Goal: Task Accomplishment & Management: Use online tool/utility

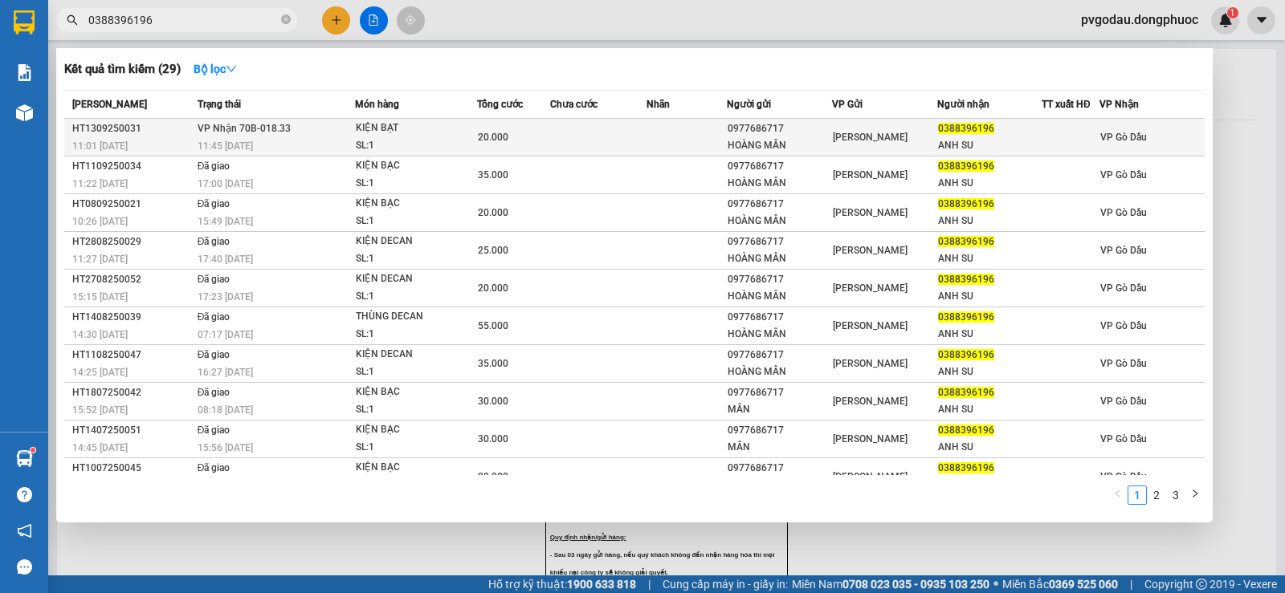
type input "0388396196"
click at [340, 155] on td "VP Nhận 70B-018.33 11:45 [DATE]" at bounding box center [274, 138] width 161 height 38
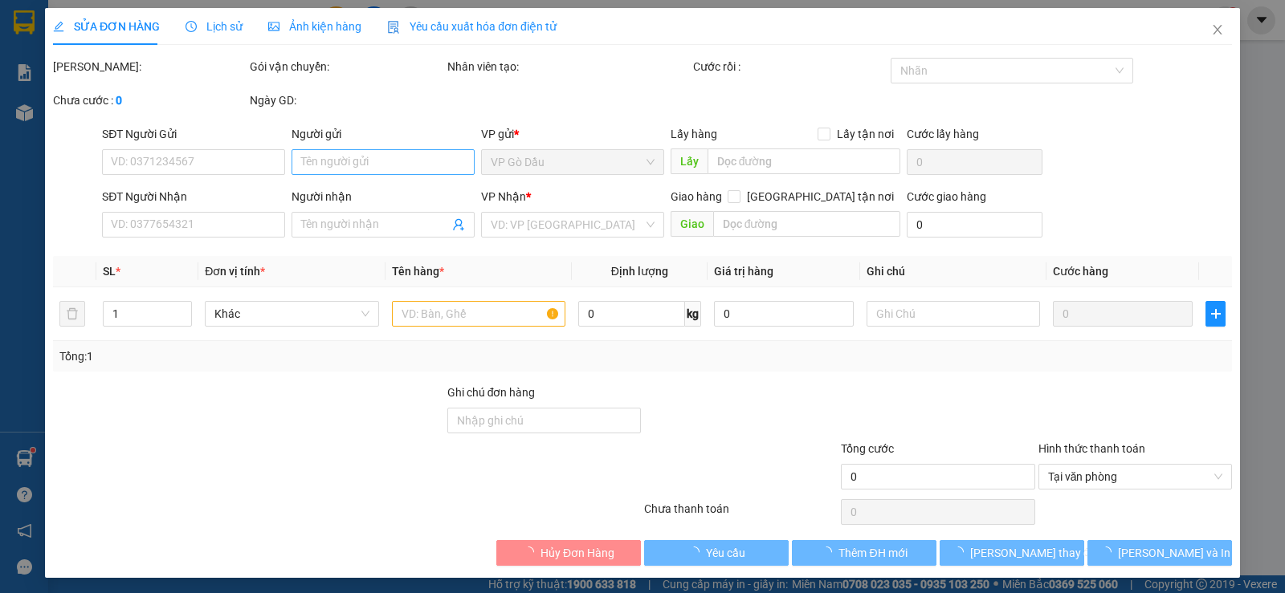
type input "0977686717"
type input "HOÀNG MÂN"
type input "0388396196"
type input "ANH SU"
type input "20.000"
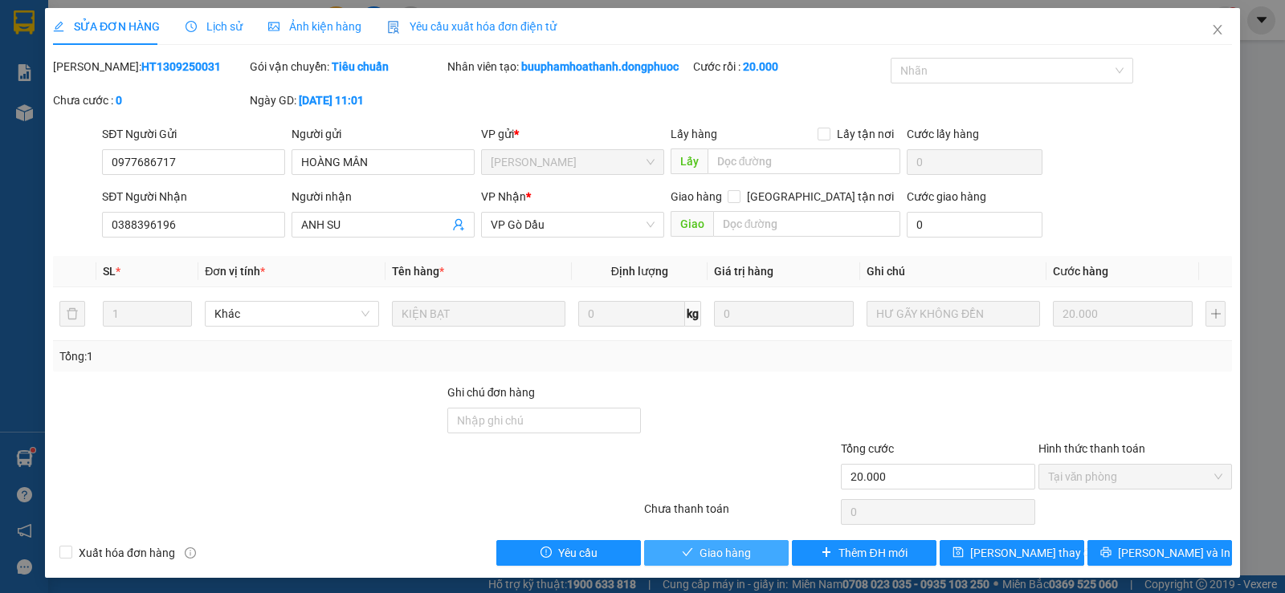
click at [719, 554] on span "Giao hàng" at bounding box center [724, 553] width 51 height 18
